Goal: Task Accomplishment & Management: Manage account settings

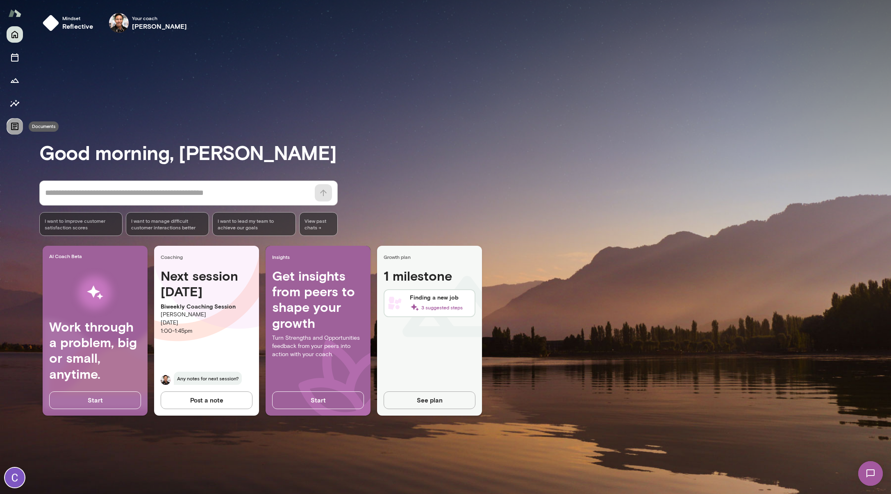
click at [16, 128] on icon "Documents" at bounding box center [15, 126] width 10 height 10
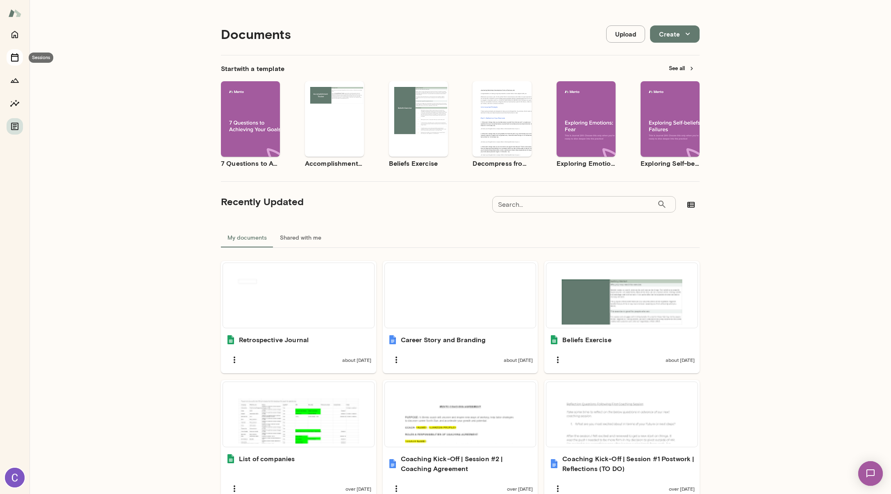
click at [14, 54] on icon "Sessions" at bounding box center [15, 57] width 10 height 10
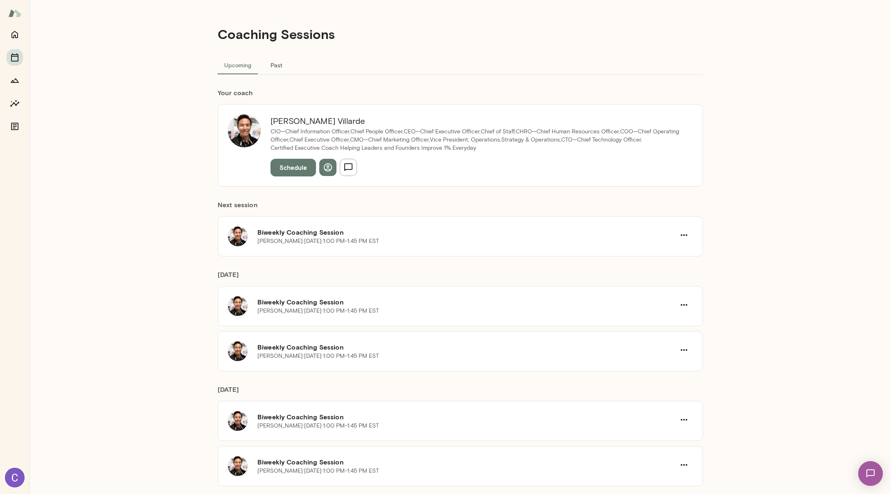
click at [456, 89] on h6 "Your coach" at bounding box center [460, 93] width 485 height 10
click at [683, 238] on icon "button" at bounding box center [684, 235] width 10 height 10
click at [674, 253] on span "Reschedule" at bounding box center [666, 254] width 35 height 10
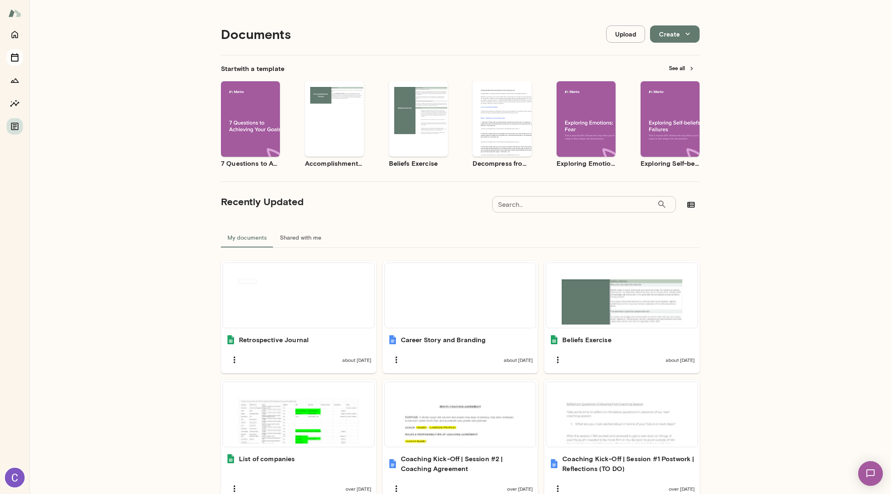
click at [13, 57] on icon "Sessions" at bounding box center [15, 57] width 10 height 10
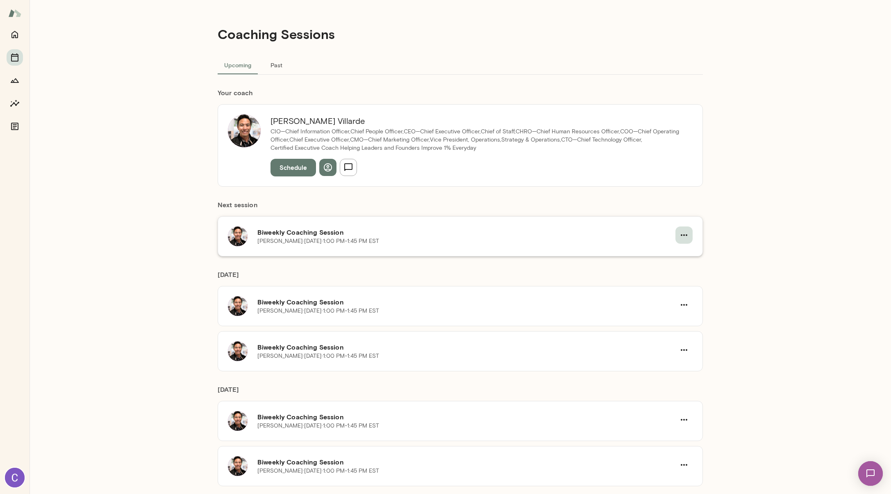
click at [685, 237] on icon "button" at bounding box center [684, 235] width 10 height 10
click at [669, 260] on li "Reschedule" at bounding box center [659, 254] width 63 height 15
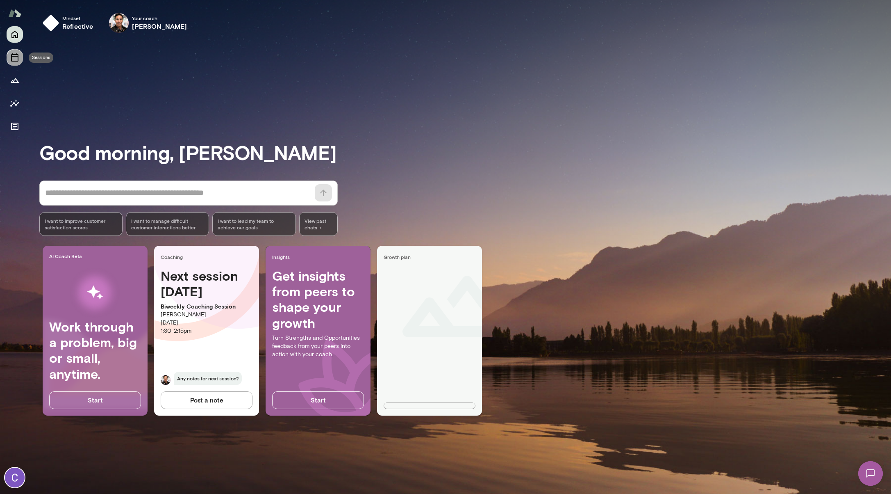
click at [12, 61] on icon "Sessions" at bounding box center [14, 57] width 7 height 8
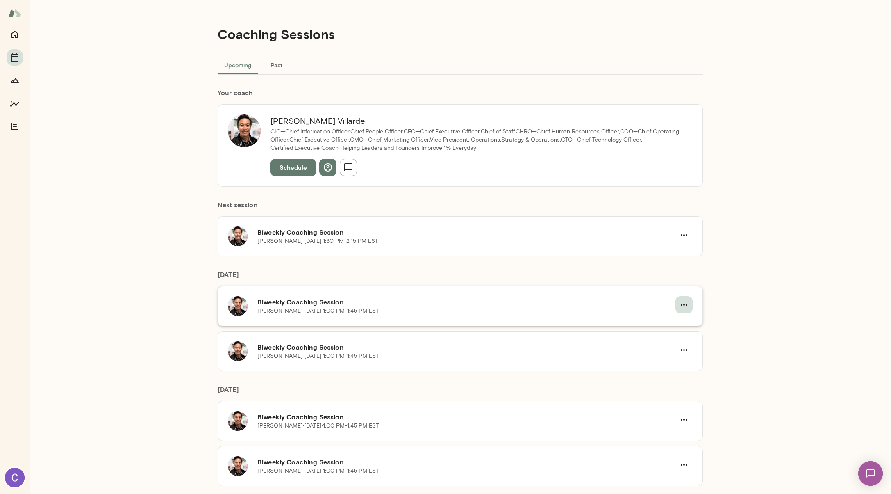
click at [687, 307] on button "button" at bounding box center [684, 304] width 17 height 17
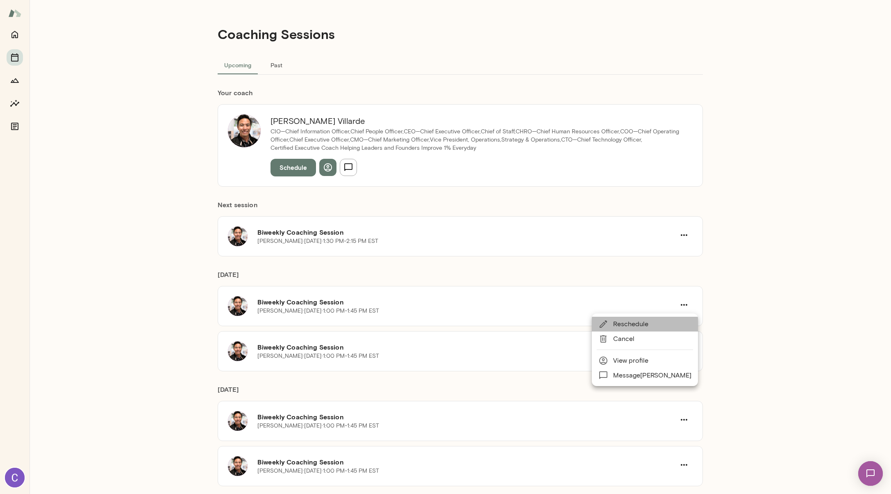
click at [658, 325] on span "Reschedule" at bounding box center [652, 324] width 78 height 10
